Goal: Transaction & Acquisition: Download file/media

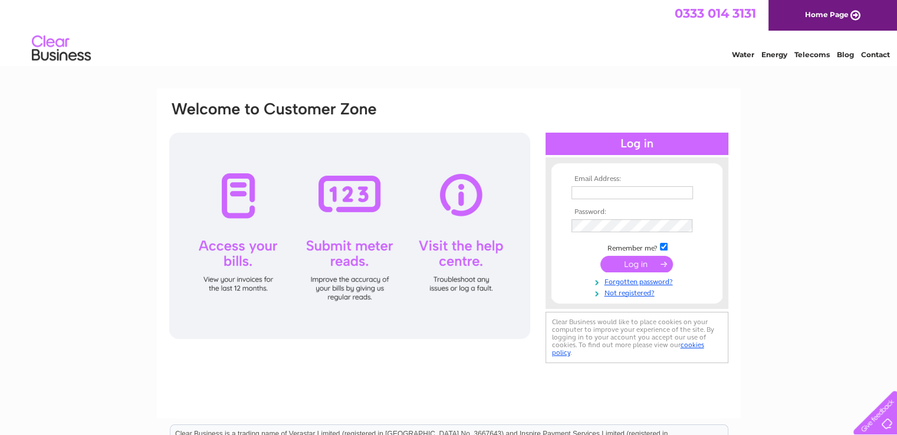
click at [593, 194] on input "text" at bounding box center [633, 192] width 122 height 13
paste input "m.sanderson1982@gmail.com"
type input "m.sanderson1982@gmail.com"
click at [636, 260] on input "submit" at bounding box center [636, 264] width 73 height 17
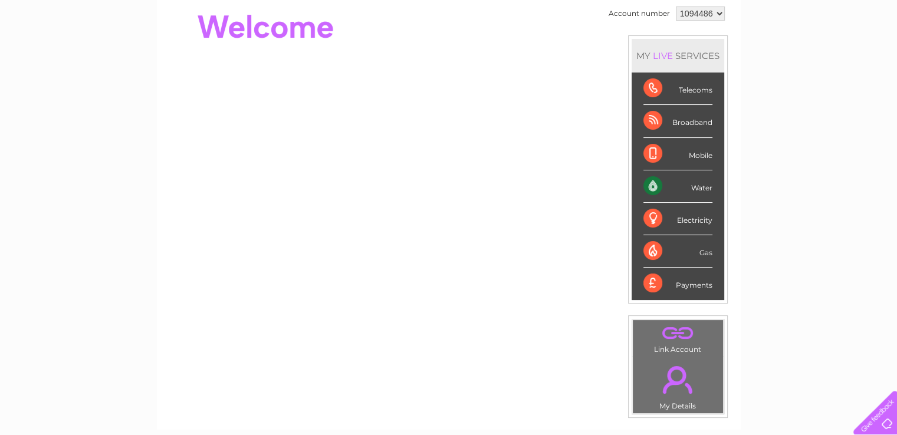
scroll to position [28, 0]
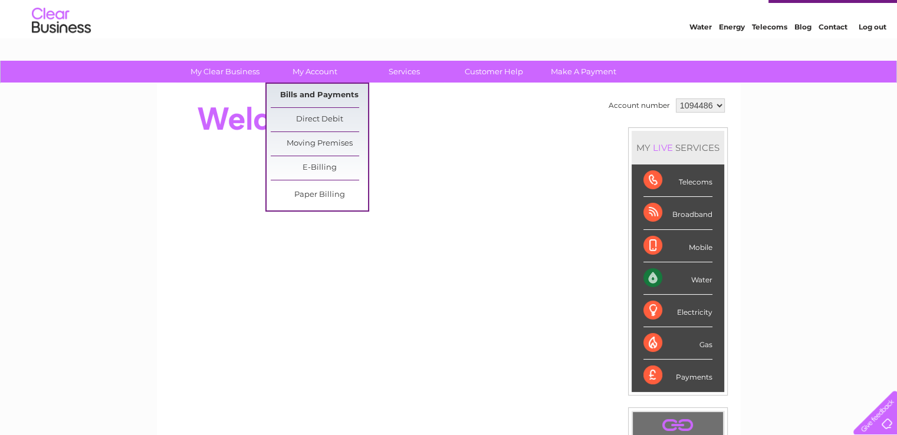
click at [313, 90] on link "Bills and Payments" at bounding box center [319, 96] width 97 height 24
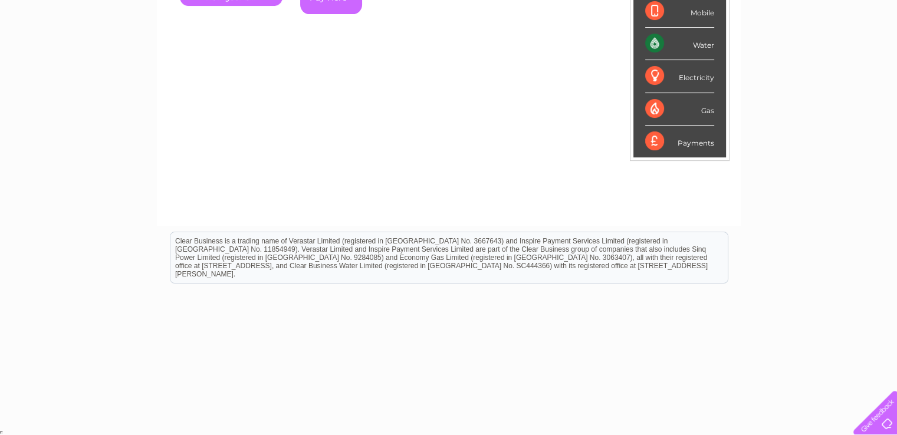
scroll to position [40, 0]
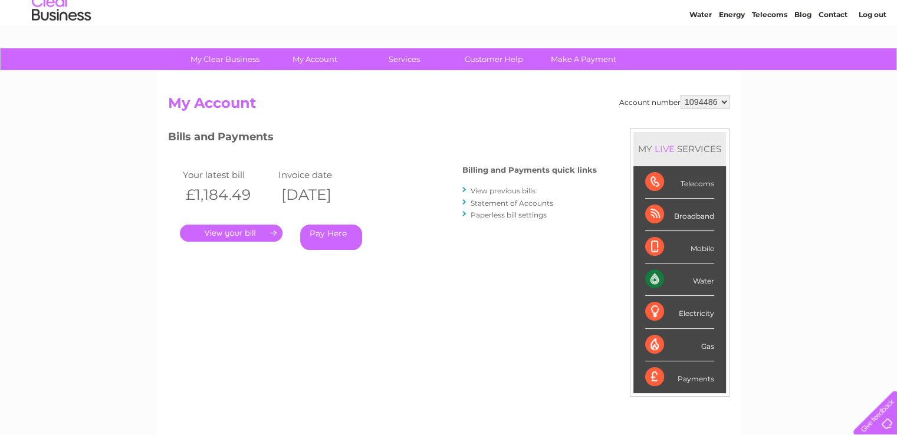
click at [703, 97] on select "1094486 1132162" at bounding box center [705, 102] width 49 height 14
drag, startPoint x: 703, startPoint y: 97, endPoint x: 691, endPoint y: 104, distance: 13.5
click at [703, 97] on select "1094486 1132162" at bounding box center [705, 102] width 49 height 14
click at [245, 238] on link "." at bounding box center [231, 233] width 103 height 17
click at [694, 104] on select "1094486 1132162" at bounding box center [705, 102] width 49 height 14
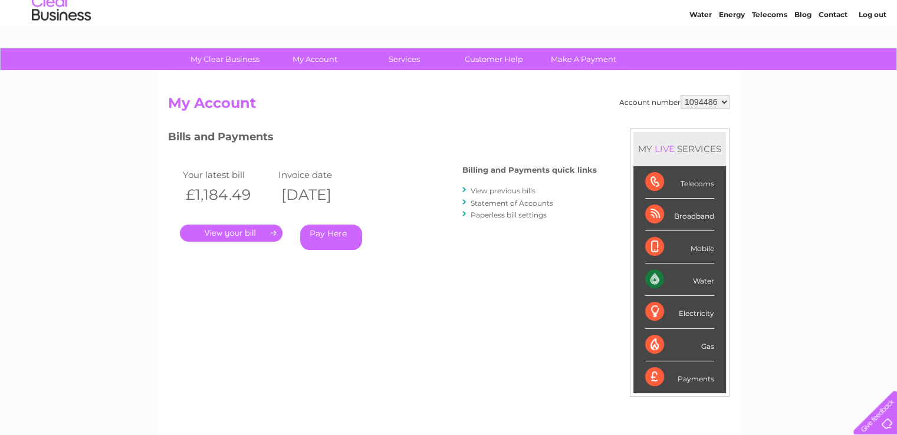
select select "1132162"
click at [681, 95] on select "1094486 1132162" at bounding box center [705, 102] width 49 height 14
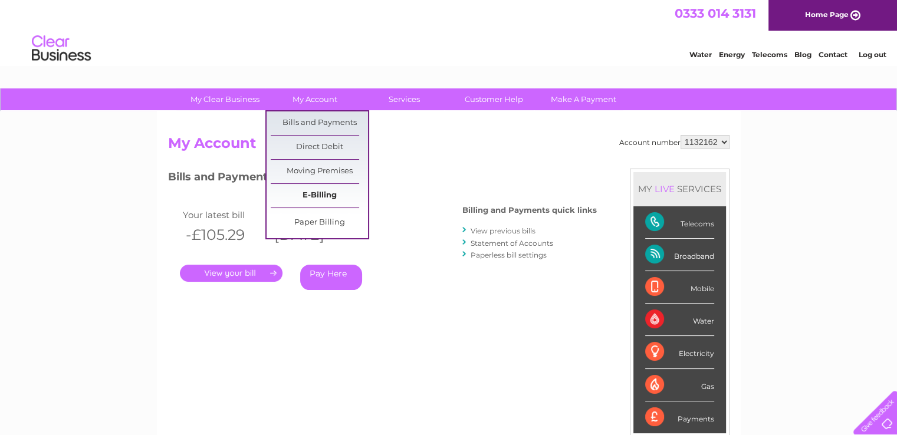
click at [316, 189] on link "E-Billing" at bounding box center [319, 196] width 97 height 24
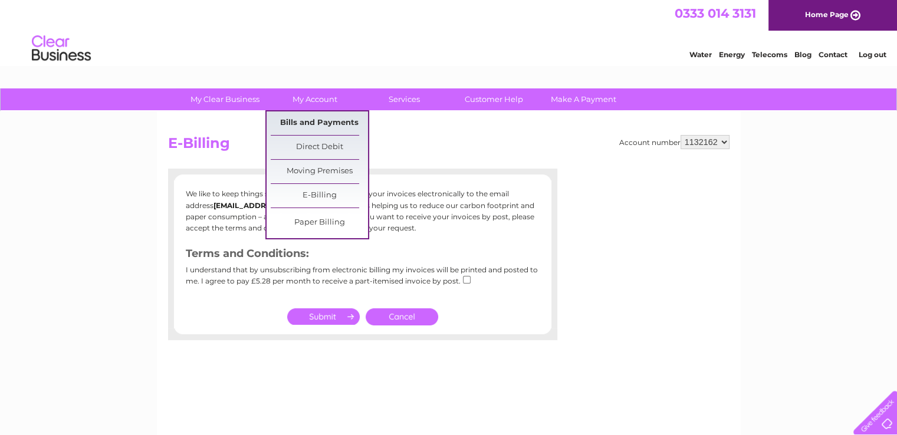
click at [309, 123] on link "Bills and Payments" at bounding box center [319, 123] width 97 height 24
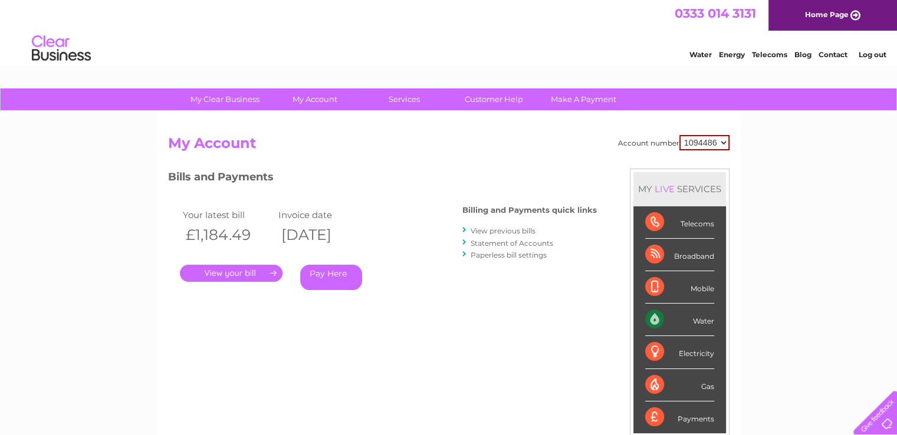
click at [504, 229] on link "View previous bills" at bounding box center [503, 230] width 65 height 9
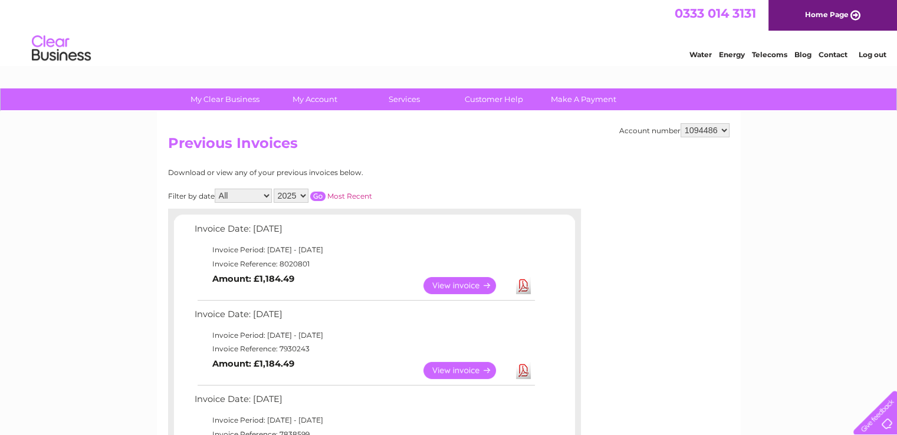
click at [291, 198] on select "2025 2024 2023 2022" at bounding box center [291, 196] width 35 height 14
drag, startPoint x: 291, startPoint y: 198, endPoint x: 285, endPoint y: 197, distance: 6.5
click at [291, 198] on select "2025 2024 2023 2022" at bounding box center [291, 196] width 35 height 14
click at [455, 369] on link "View" at bounding box center [466, 370] width 87 height 17
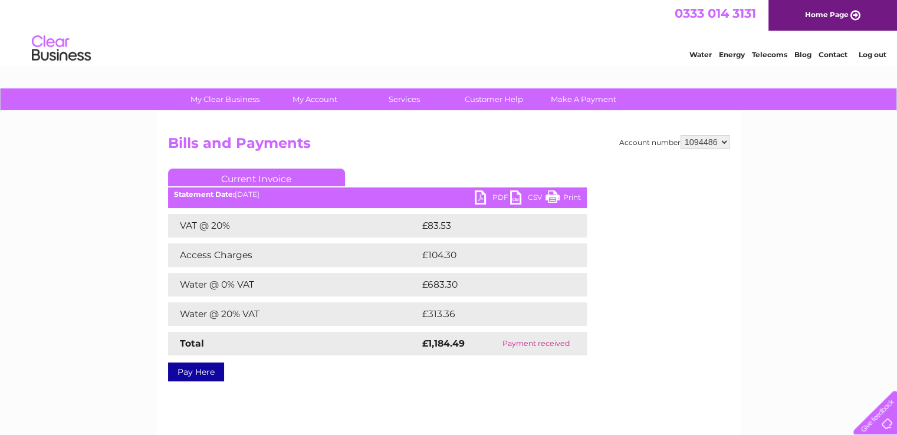
click at [494, 196] on link "PDF" at bounding box center [492, 199] width 35 height 17
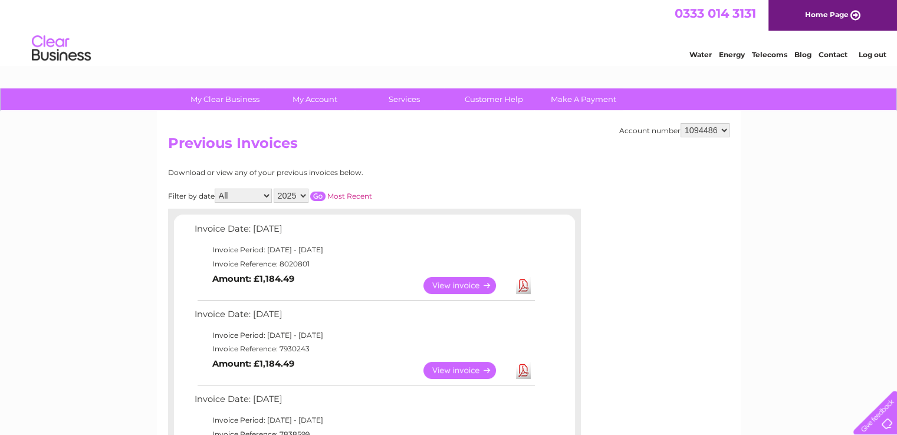
click at [694, 130] on select "1094486 1132162" at bounding box center [705, 130] width 49 height 14
select select "1132162"
click at [681, 123] on select "1094486 1132162" at bounding box center [705, 130] width 49 height 14
click at [526, 370] on link "Download" at bounding box center [523, 370] width 15 height 17
